Goal: Communication & Community: Answer question/provide support

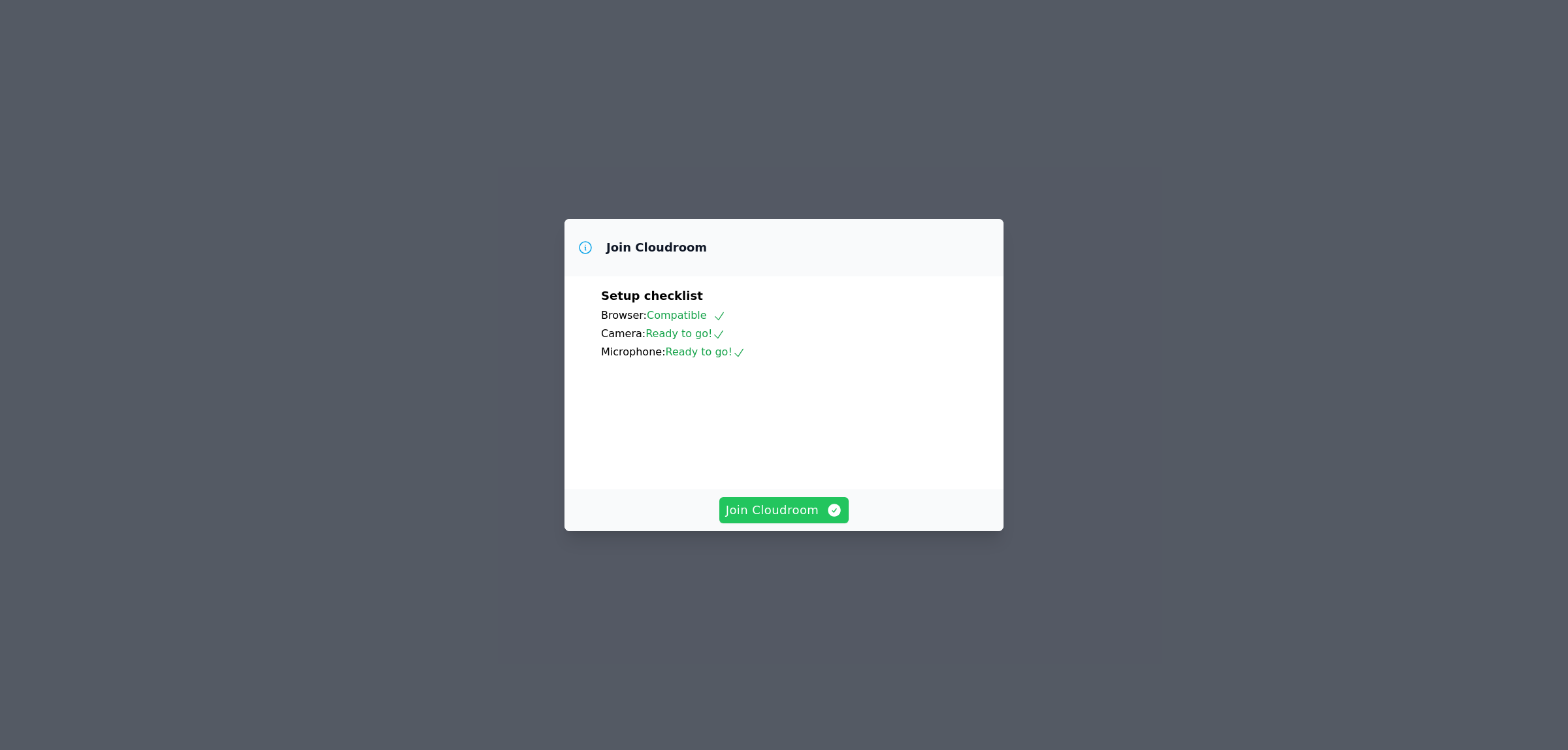
click at [769, 519] on span "Join Cloudroom" at bounding box center [784, 511] width 117 height 18
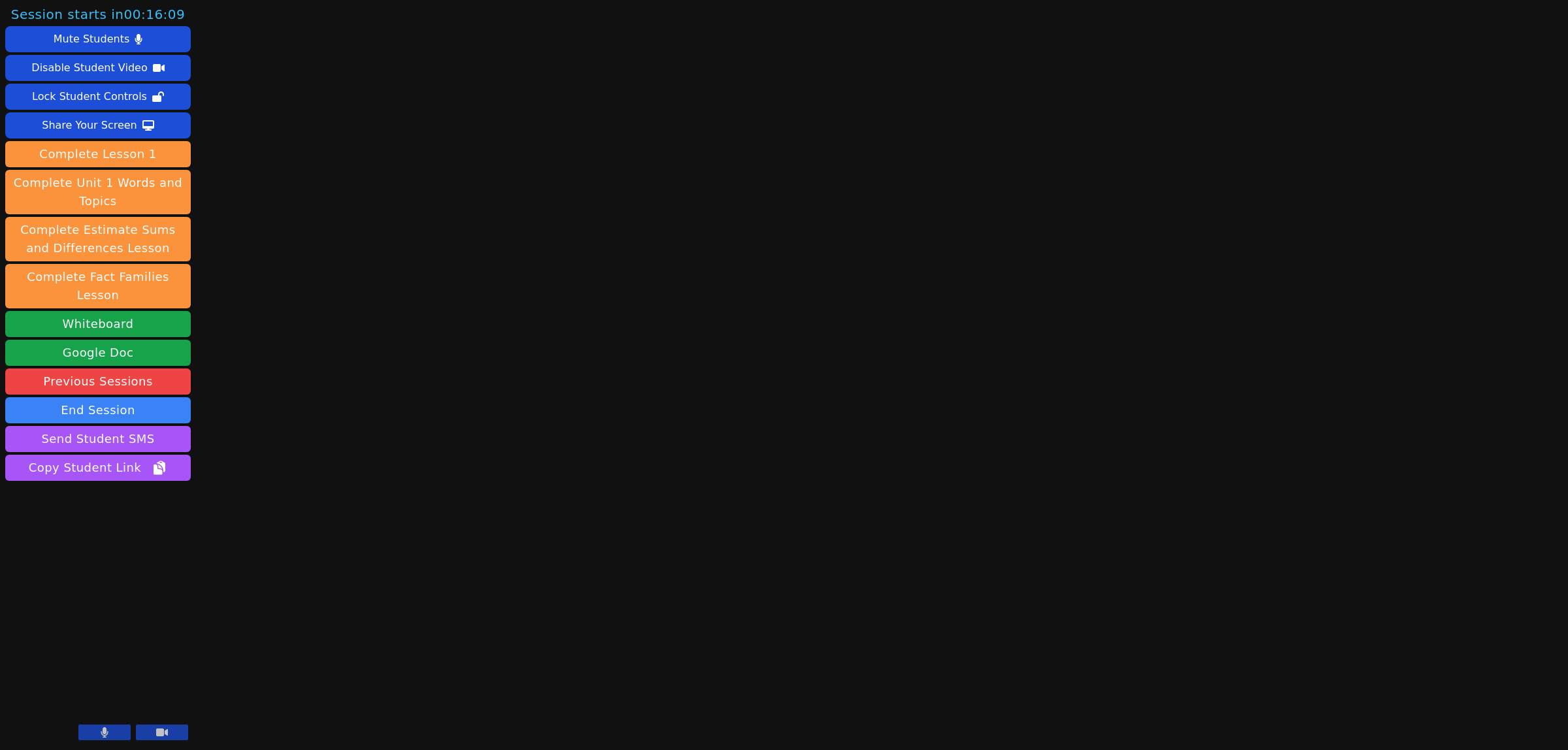
click at [105, 736] on icon at bounding box center [105, 732] width 7 height 10
click at [153, 740] on button at bounding box center [162, 732] width 53 height 16
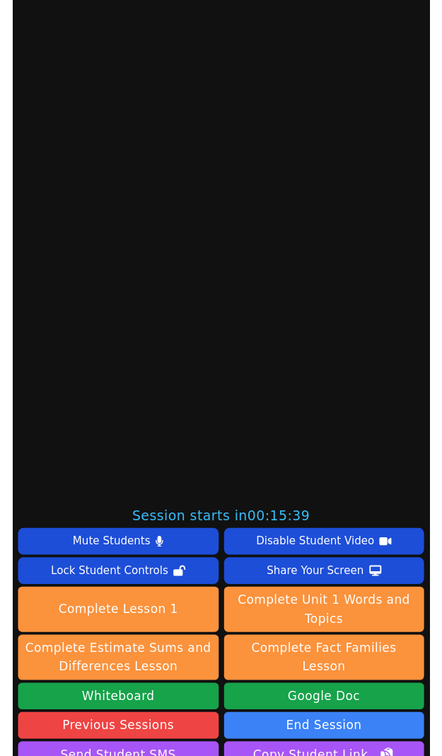
scroll to position [442, 0]
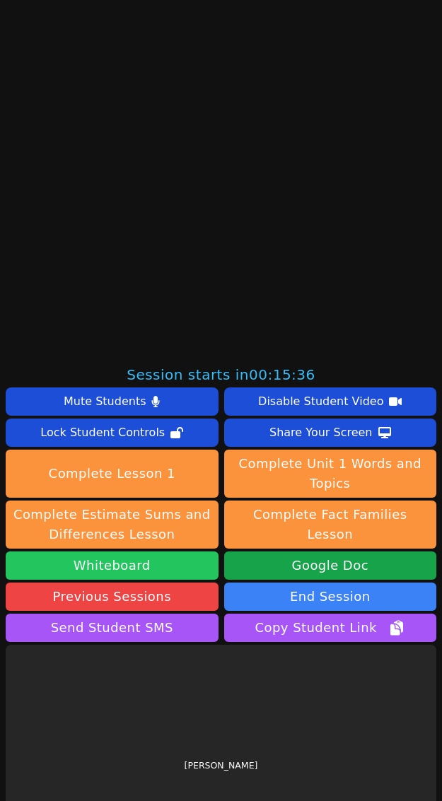
click at [92, 560] on button "Whiteboard" at bounding box center [112, 566] width 213 height 28
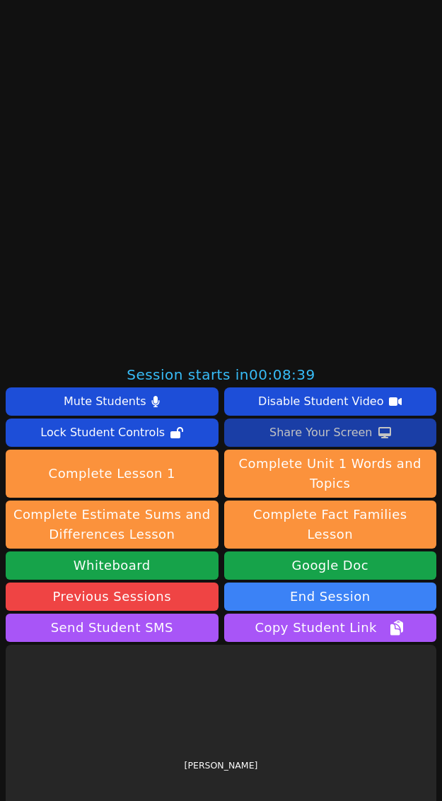
click at [274, 432] on div "Share Your Screen" at bounding box center [321, 433] width 103 height 23
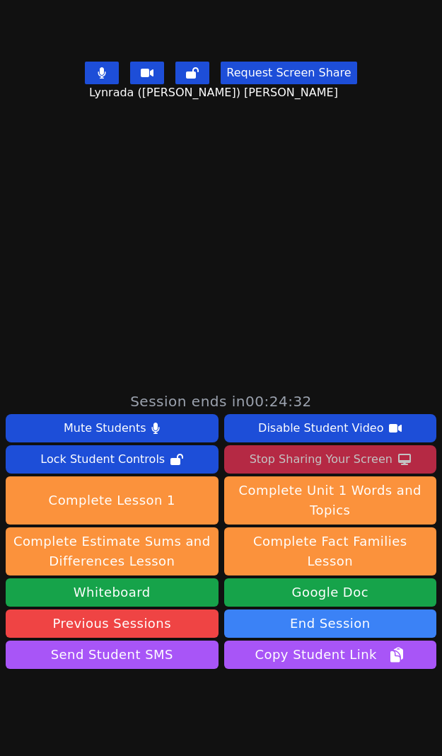
scroll to position [526, 0]
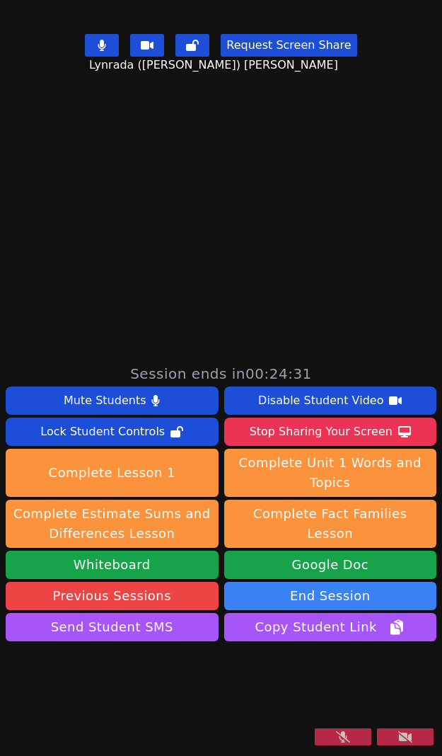
click at [340, 734] on button at bounding box center [343, 736] width 57 height 17
click at [398, 740] on icon at bounding box center [405, 736] width 14 height 11
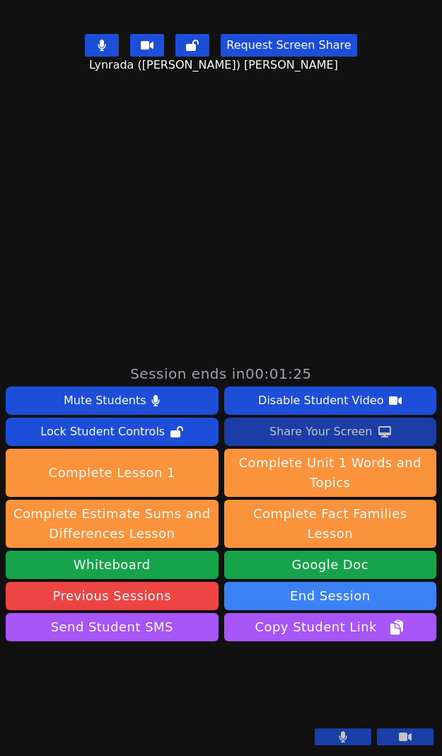
click at [296, 420] on div "Share Your Screen" at bounding box center [321, 431] width 103 height 23
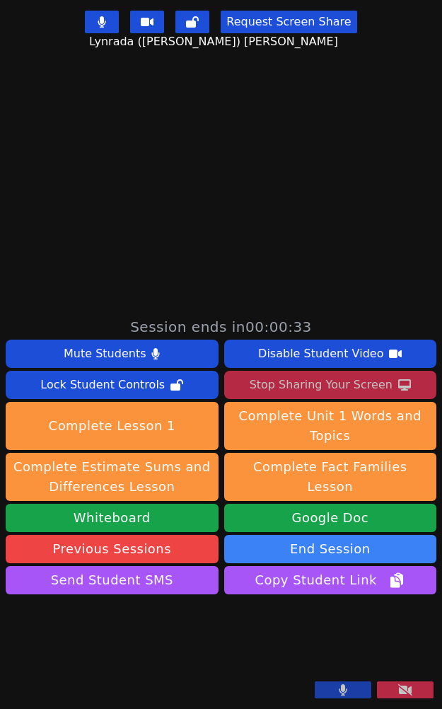
click at [334, 690] on button at bounding box center [343, 689] width 57 height 17
click at [336, 691] on icon at bounding box center [343, 689] width 14 height 11
click at [292, 374] on div "Stop Sharing Your Screen" at bounding box center [321, 385] width 143 height 23
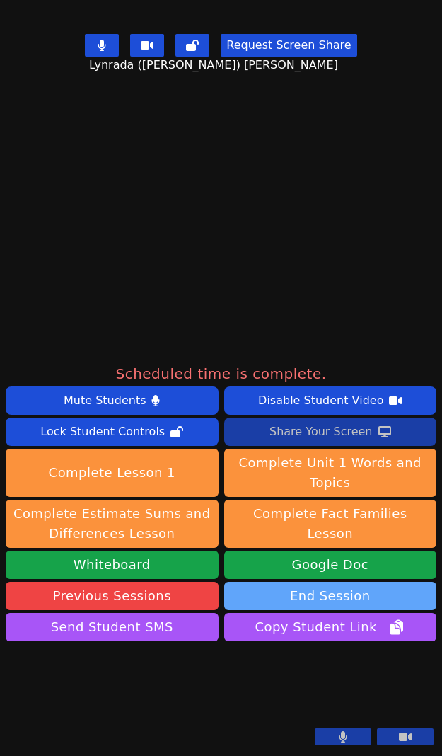
click at [327, 581] on button "End Session" at bounding box center [330, 595] width 213 height 28
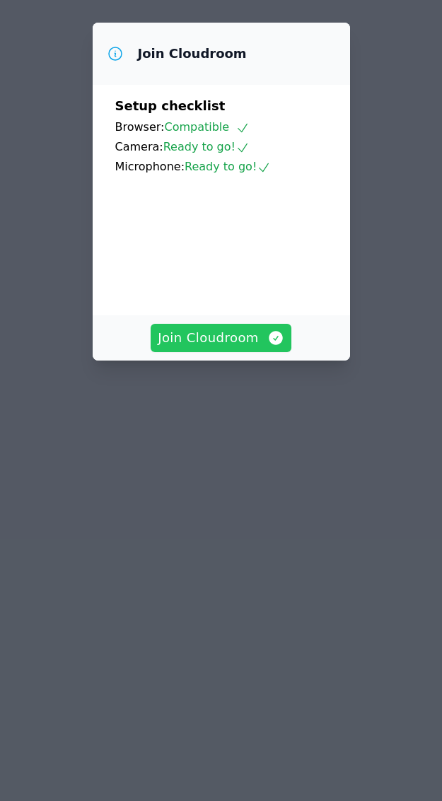
click at [223, 348] on span "Join Cloudroom" at bounding box center [221, 338] width 127 height 20
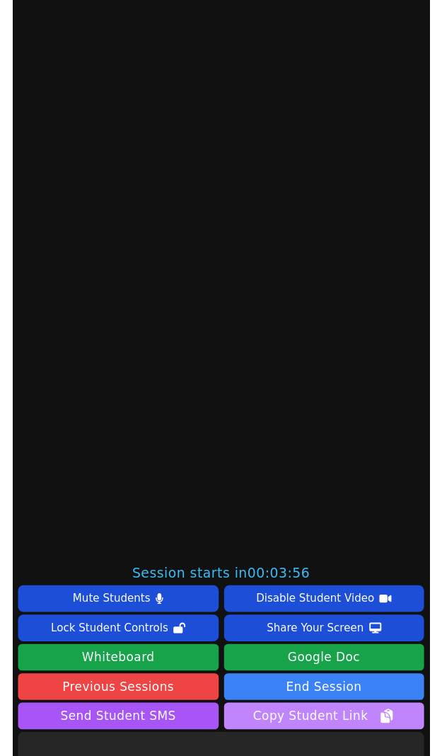
scroll to position [424, 0]
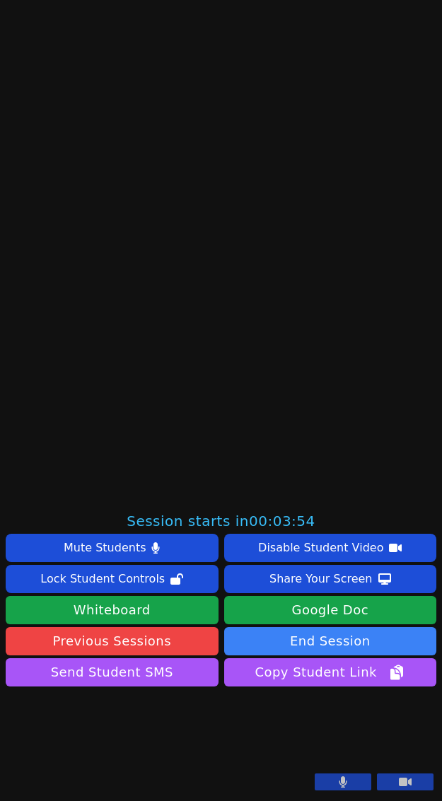
drag, startPoint x: 337, startPoint y: 782, endPoint x: 345, endPoint y: 789, distance: 11.5
click at [337, 784] on button at bounding box center [343, 782] width 57 height 17
click at [384, 780] on button at bounding box center [405, 782] width 57 height 17
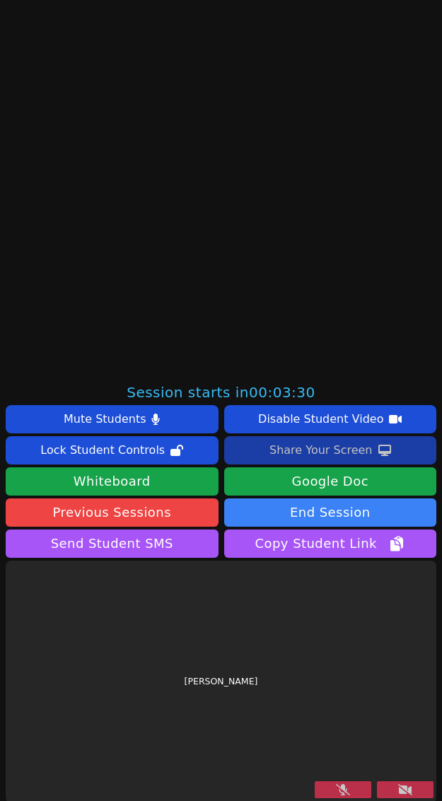
click at [256, 453] on button "Share Your Screen" at bounding box center [330, 450] width 213 height 28
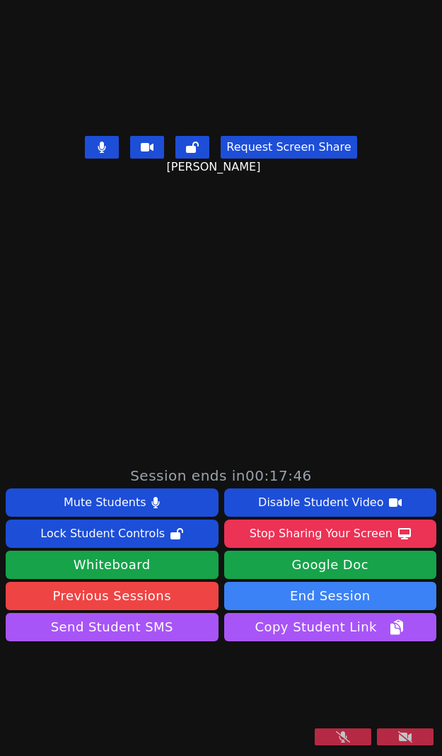
click at [336, 739] on icon at bounding box center [343, 736] width 14 height 11
click at [386, 731] on button at bounding box center [405, 736] width 57 height 17
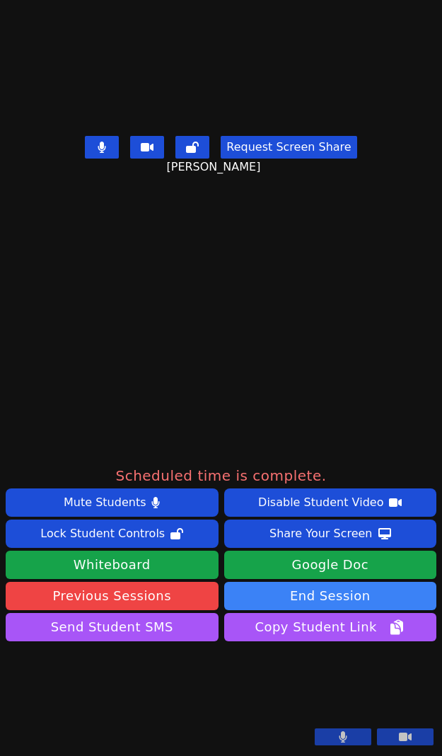
click at [334, 736] on button at bounding box center [343, 736] width 57 height 17
click at [337, 738] on button at bounding box center [343, 736] width 57 height 17
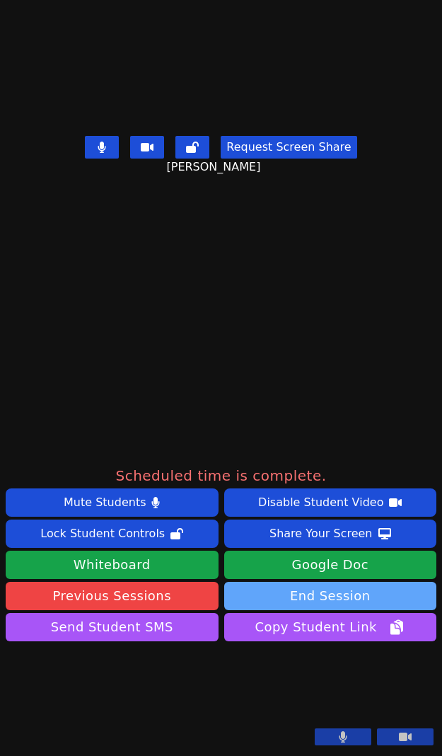
click at [269, 581] on button "End Session" at bounding box center [330, 595] width 213 height 28
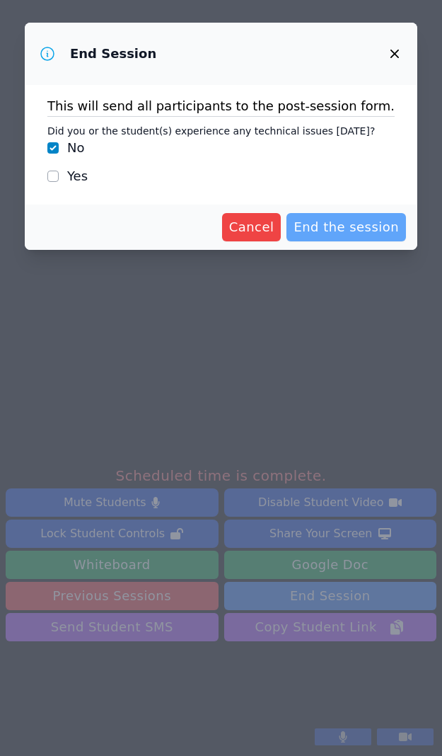
click at [315, 224] on span "End the session" at bounding box center [346, 227] width 105 height 20
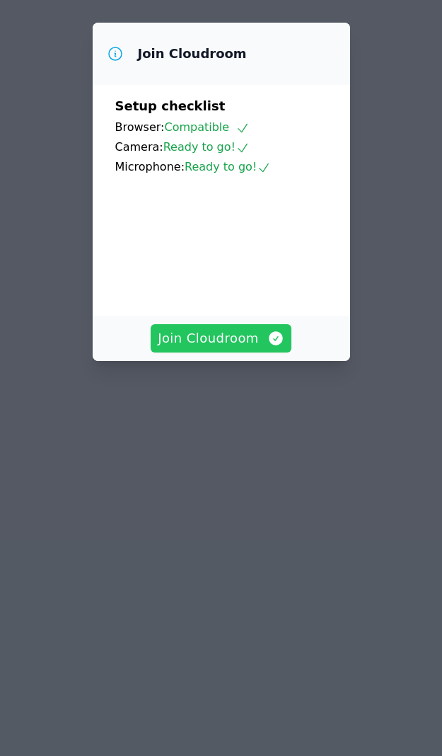
click at [231, 348] on span "Join Cloudroom" at bounding box center [221, 338] width 127 height 20
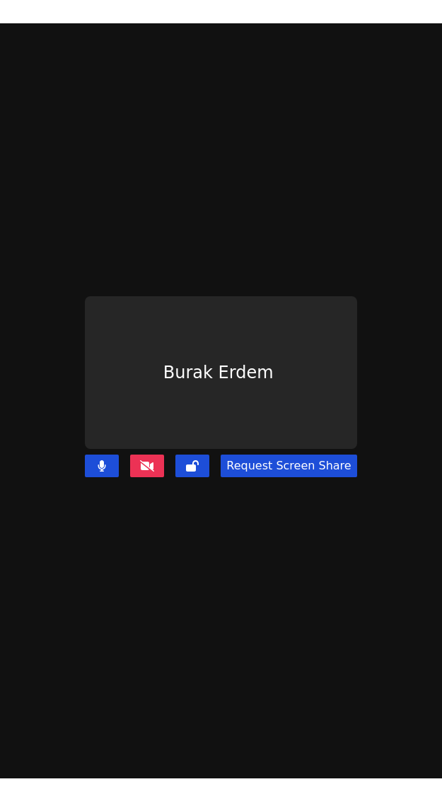
scroll to position [486, 0]
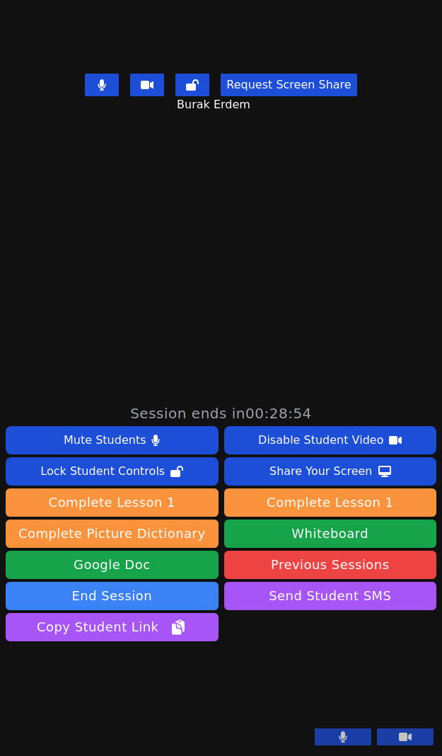
click at [339, 740] on icon at bounding box center [343, 736] width 8 height 11
click at [399, 737] on icon at bounding box center [405, 736] width 13 height 11
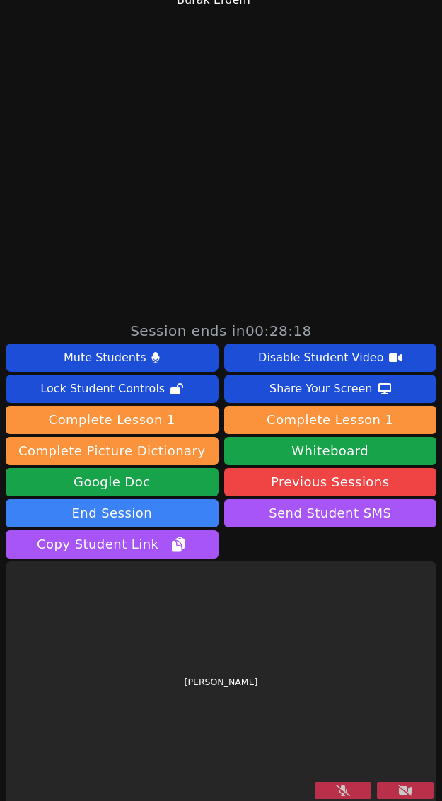
click at [322, 755] on button at bounding box center [343, 790] width 57 height 17
click at [398, 755] on icon at bounding box center [405, 790] width 14 height 11
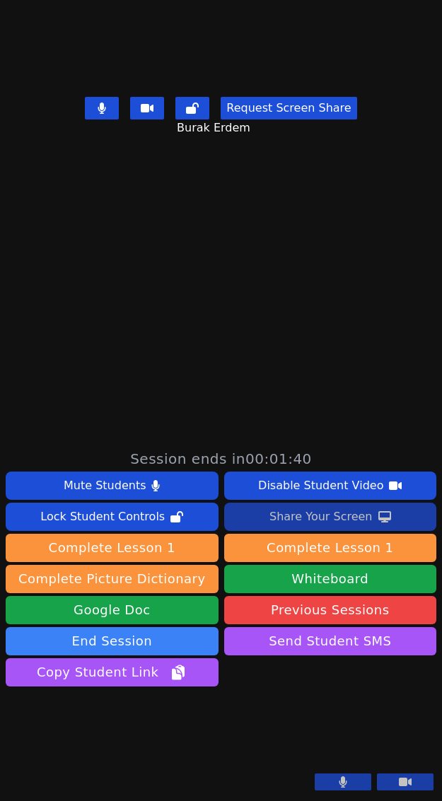
click at [316, 506] on div "Share Your Screen" at bounding box center [321, 517] width 103 height 23
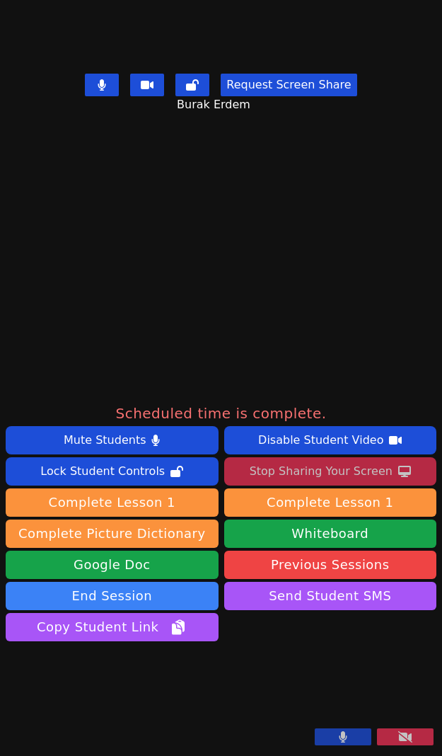
click at [398, 739] on icon at bounding box center [405, 736] width 14 height 11
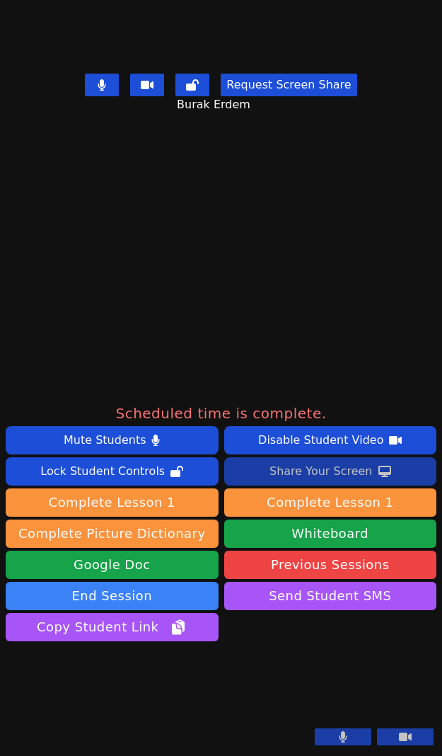
scroll to position [0, 0]
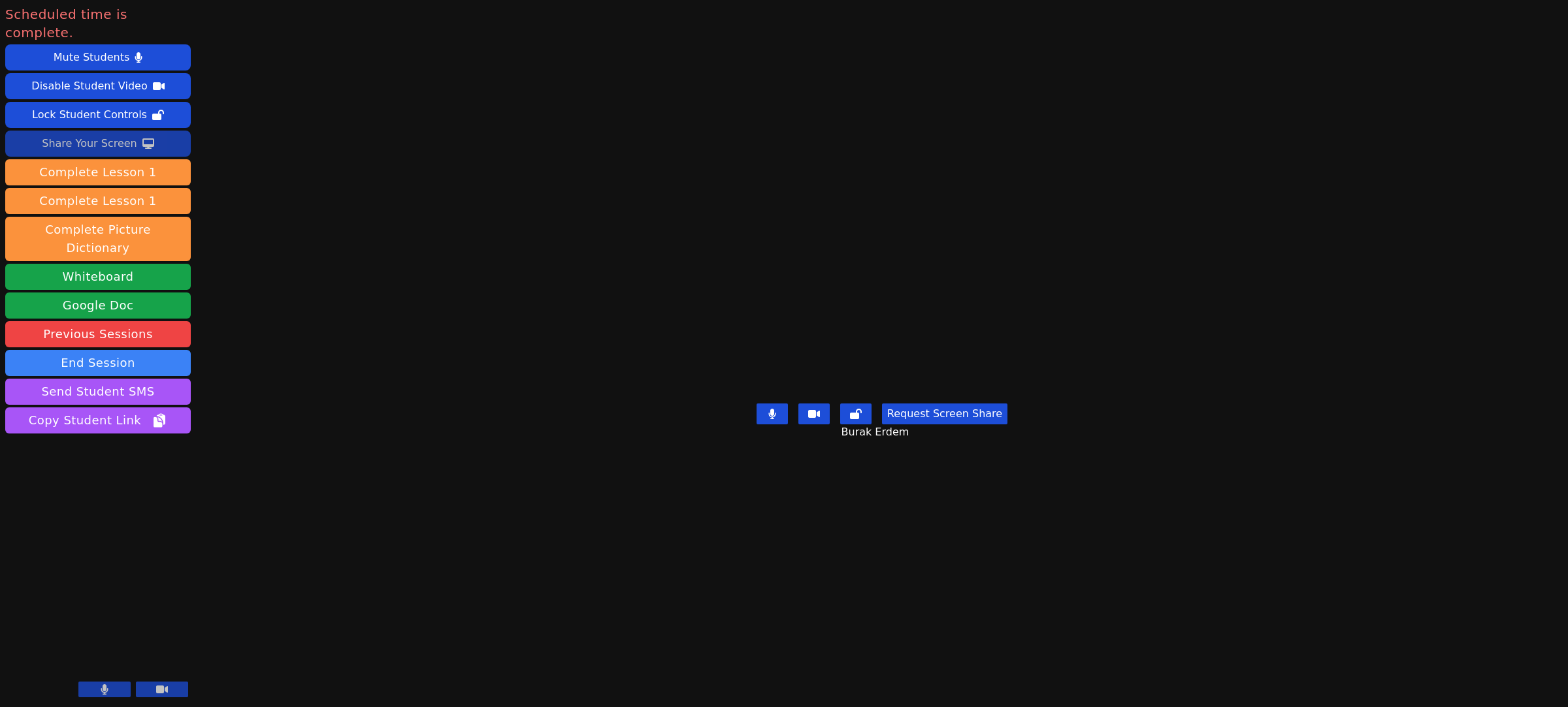
click at [407, 425] on button "Request Screen Share" at bounding box center [945, 413] width 126 height 21
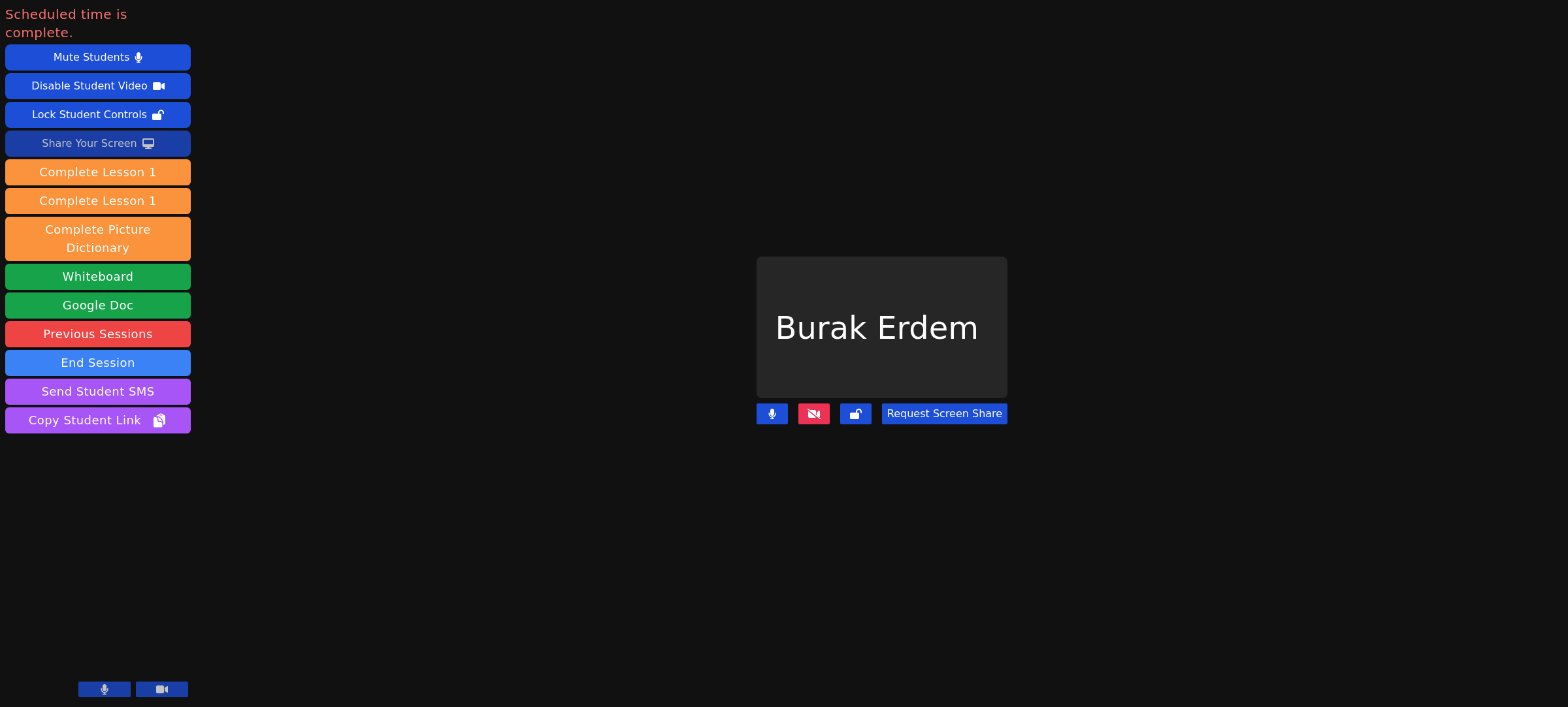
click at [407, 405] on button "Request Screen Share" at bounding box center [945, 413] width 126 height 21
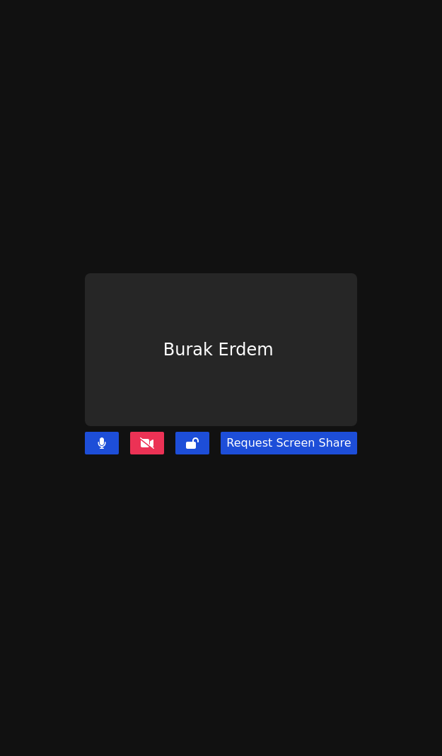
click at [146, 437] on icon at bounding box center [147, 442] width 14 height 11
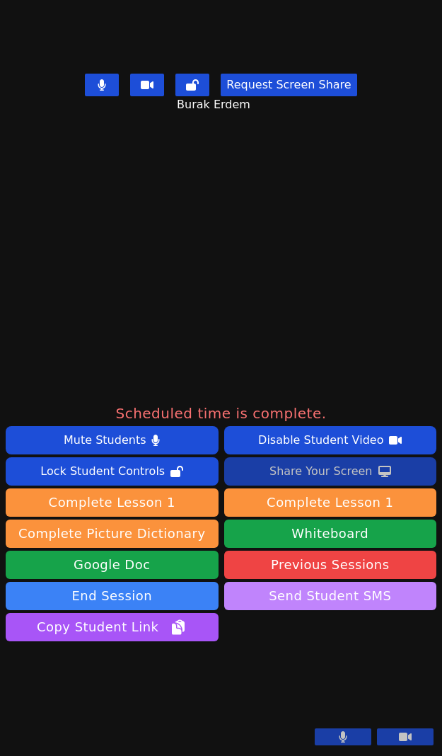
scroll to position [442, 0]
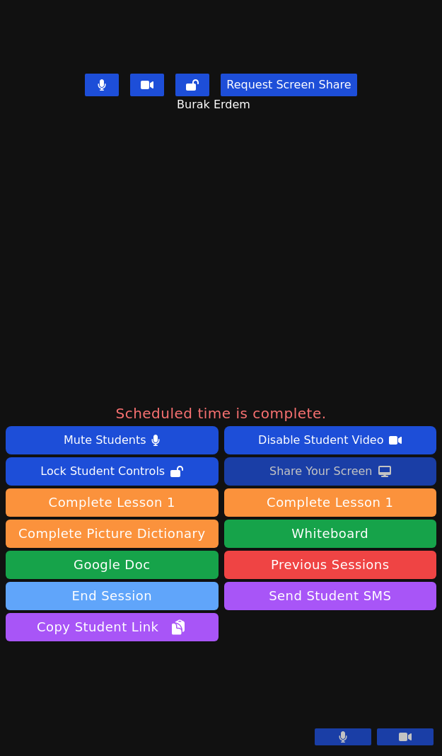
click at [175, 581] on button "End Session" at bounding box center [112, 595] width 213 height 28
